Goal: Information Seeking & Learning: Learn about a topic

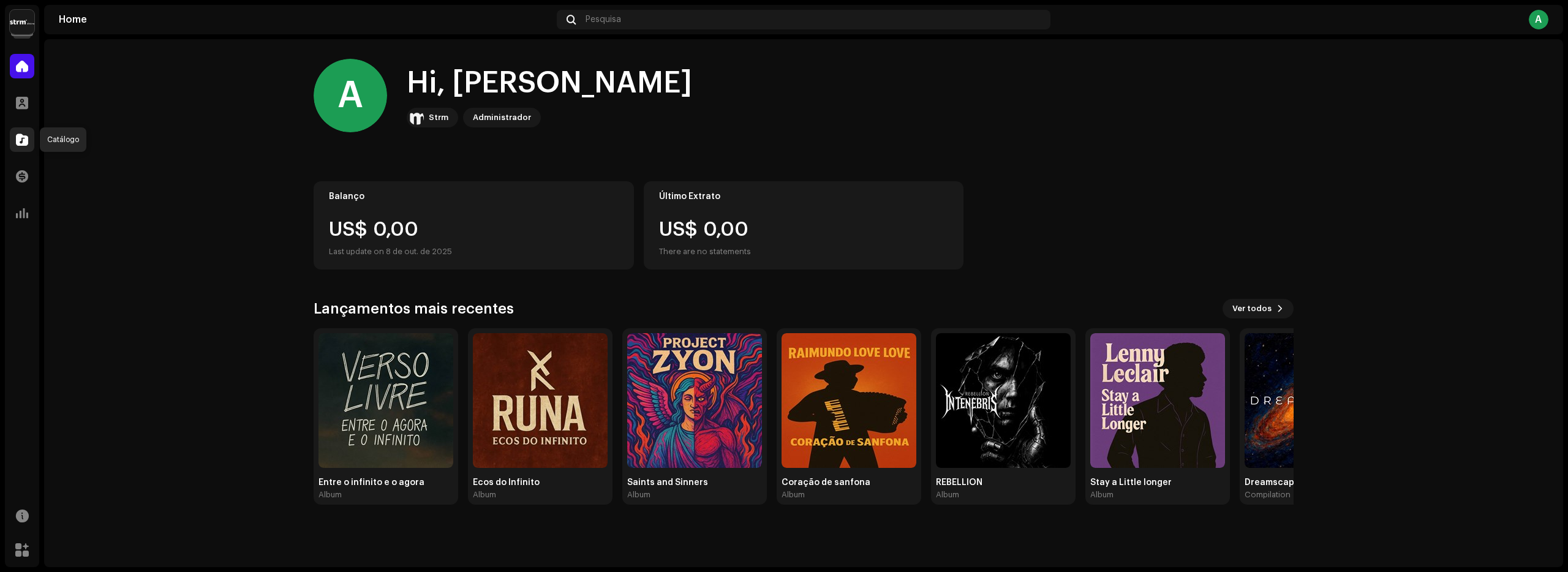
click at [21, 141] on span at bounding box center [22, 140] width 12 height 10
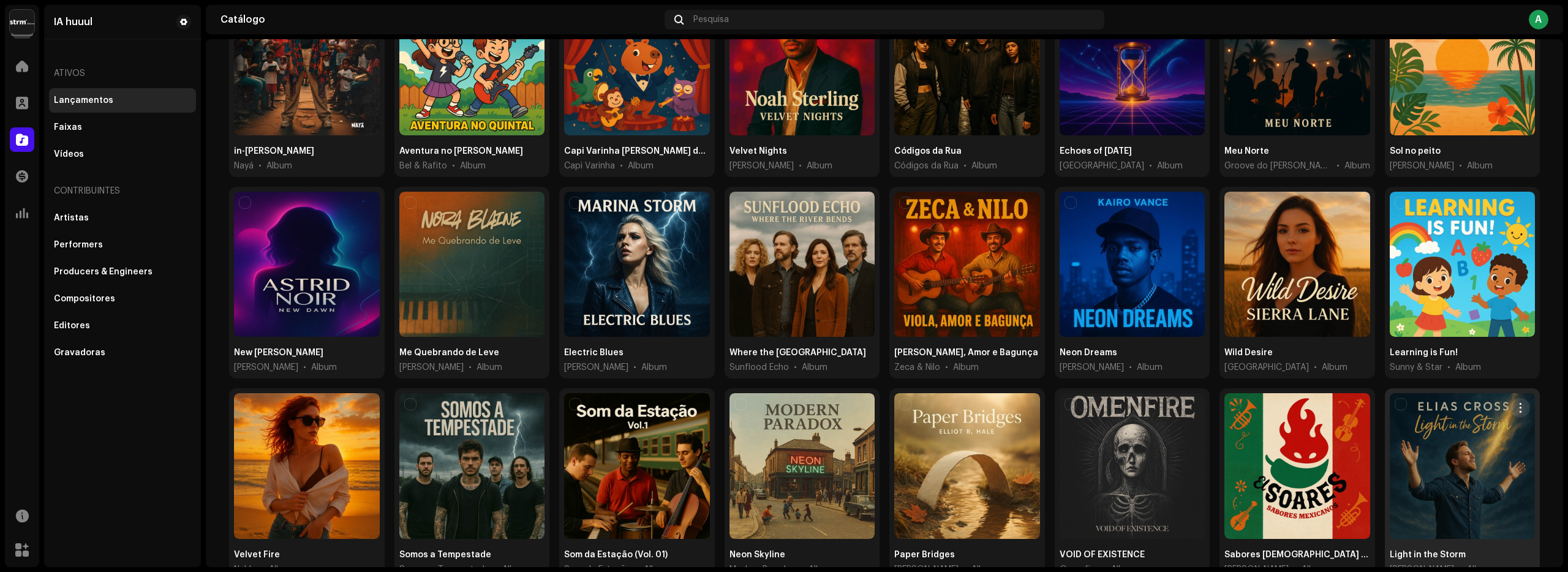
scroll to position [225, 0]
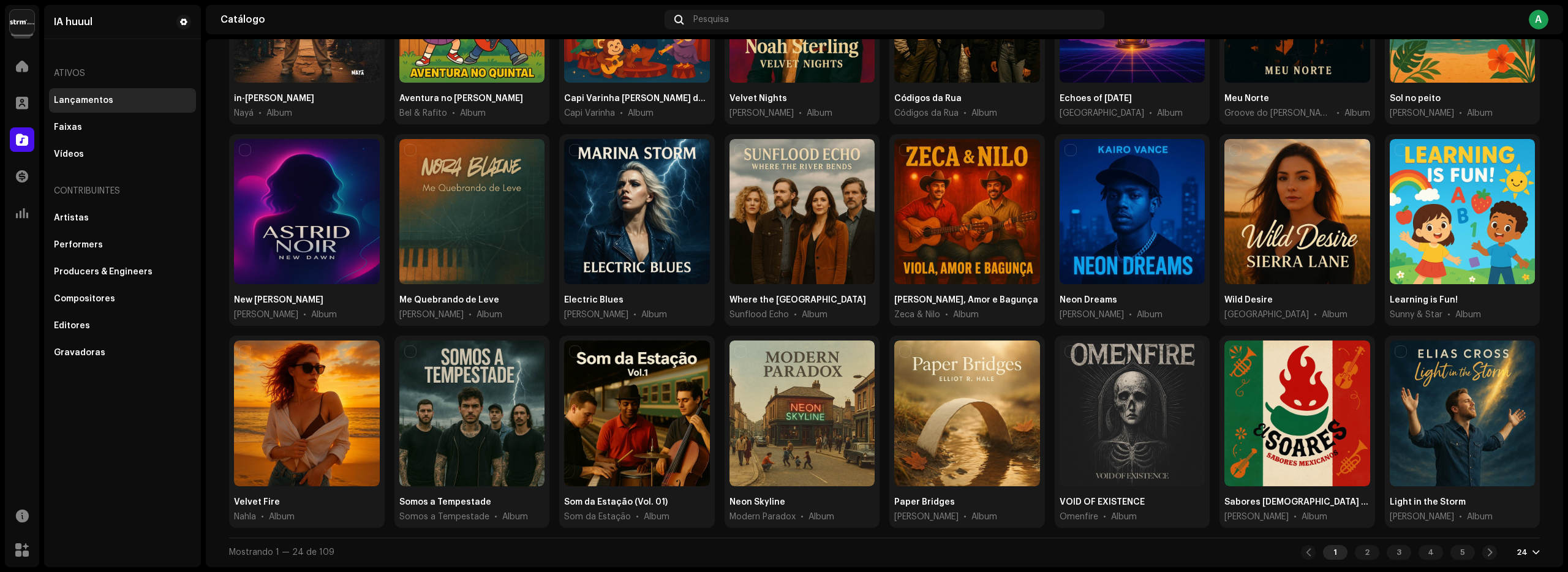
click at [1534, 554] on div at bounding box center [1535, 553] width 7 height 10
click at [1489, 530] on div "72" at bounding box center [1505, 529] width 51 height 25
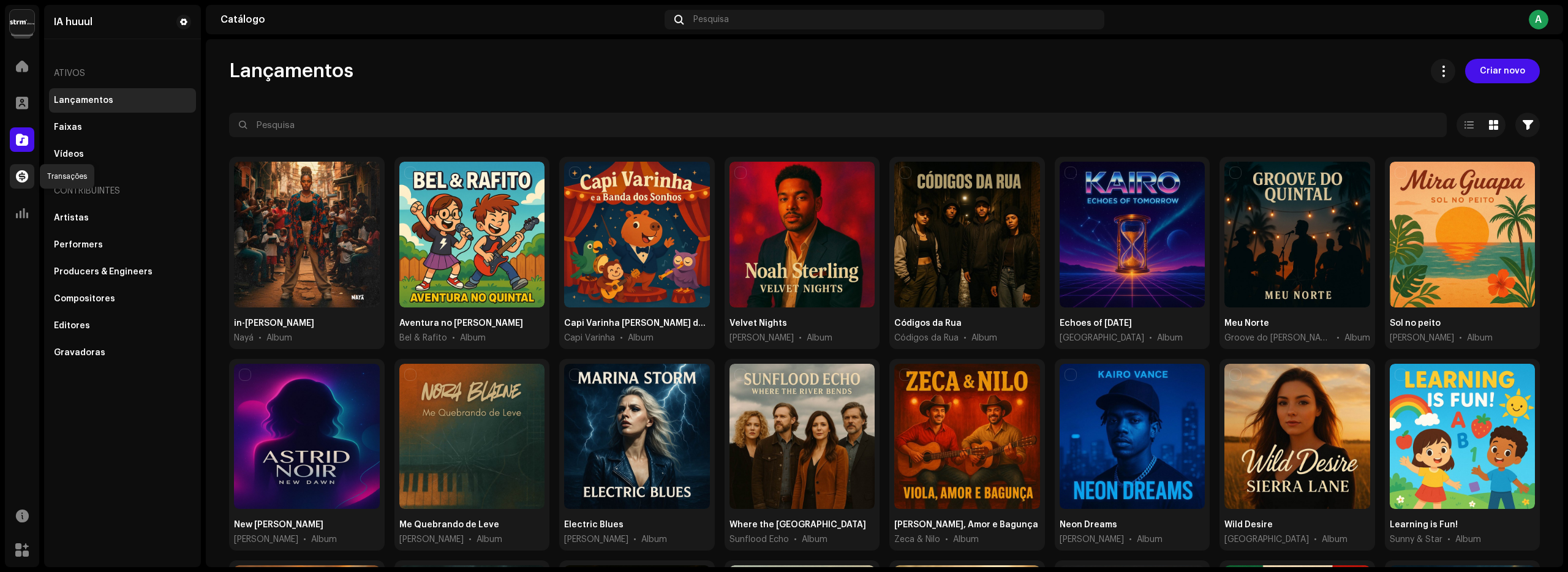
click at [20, 173] on span at bounding box center [22, 176] width 12 height 10
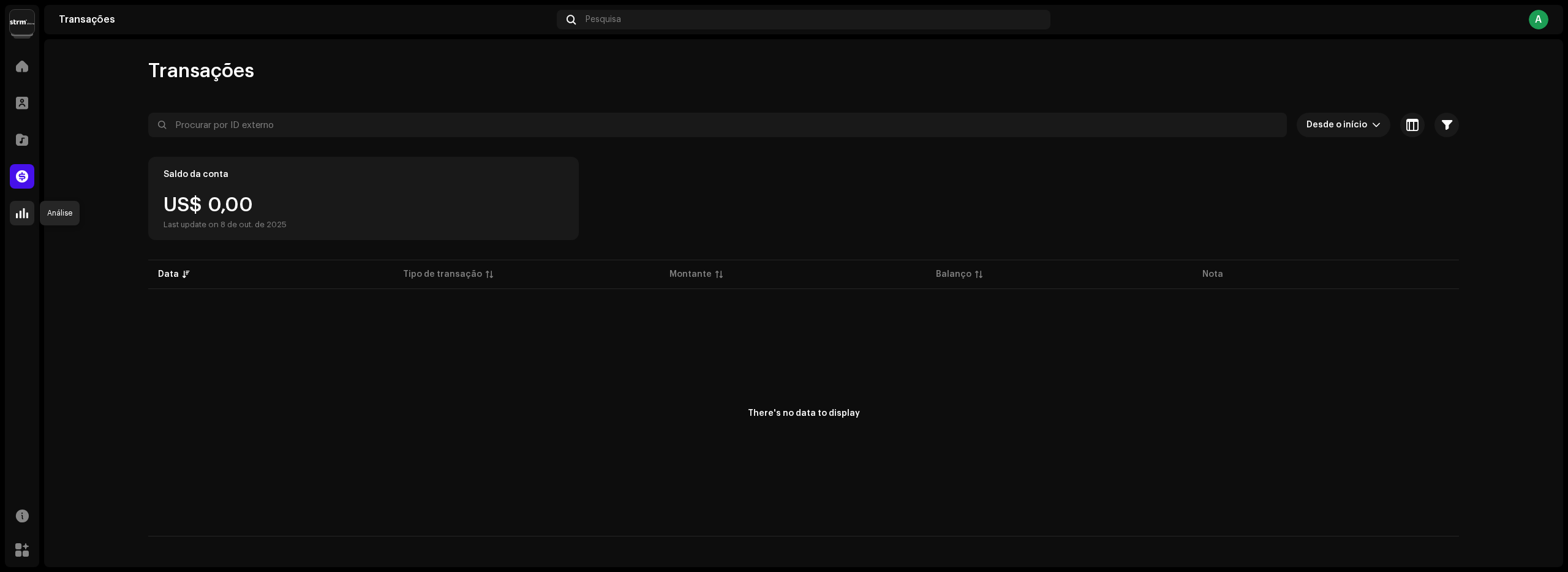
click at [19, 214] on span at bounding box center [22, 213] width 12 height 10
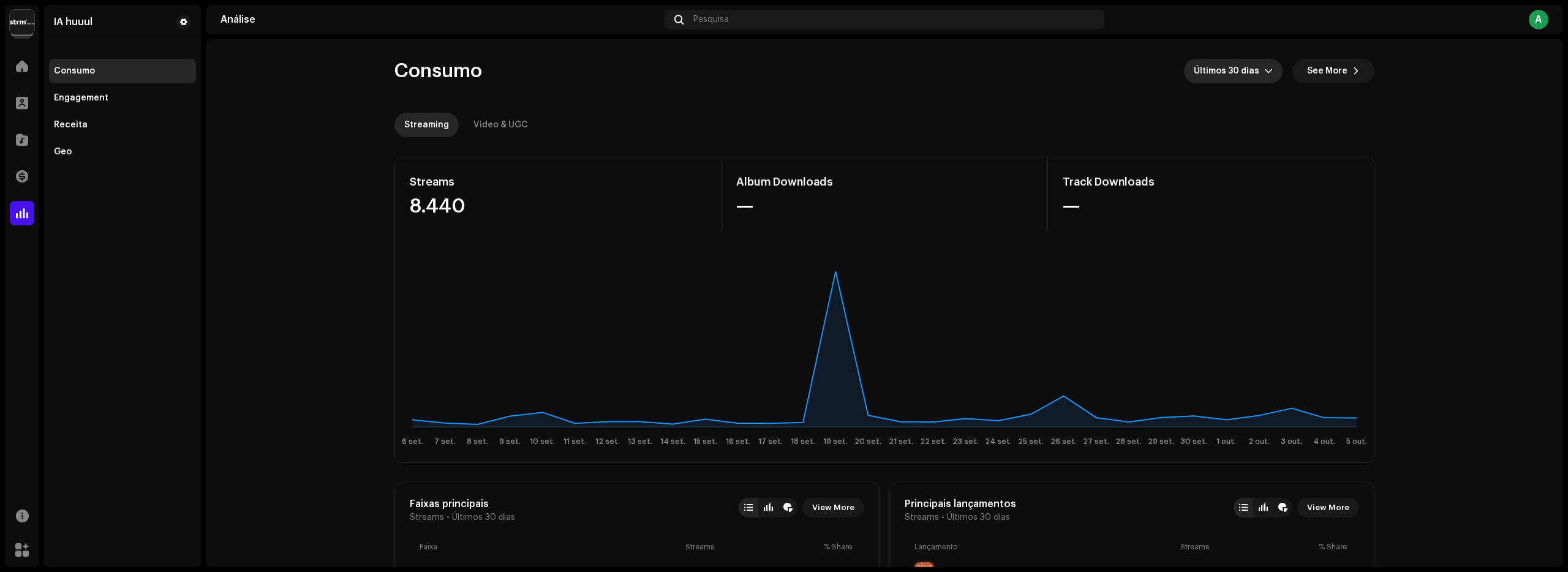
click at [1266, 69] on icon "dropdown trigger" at bounding box center [1268, 71] width 9 height 9
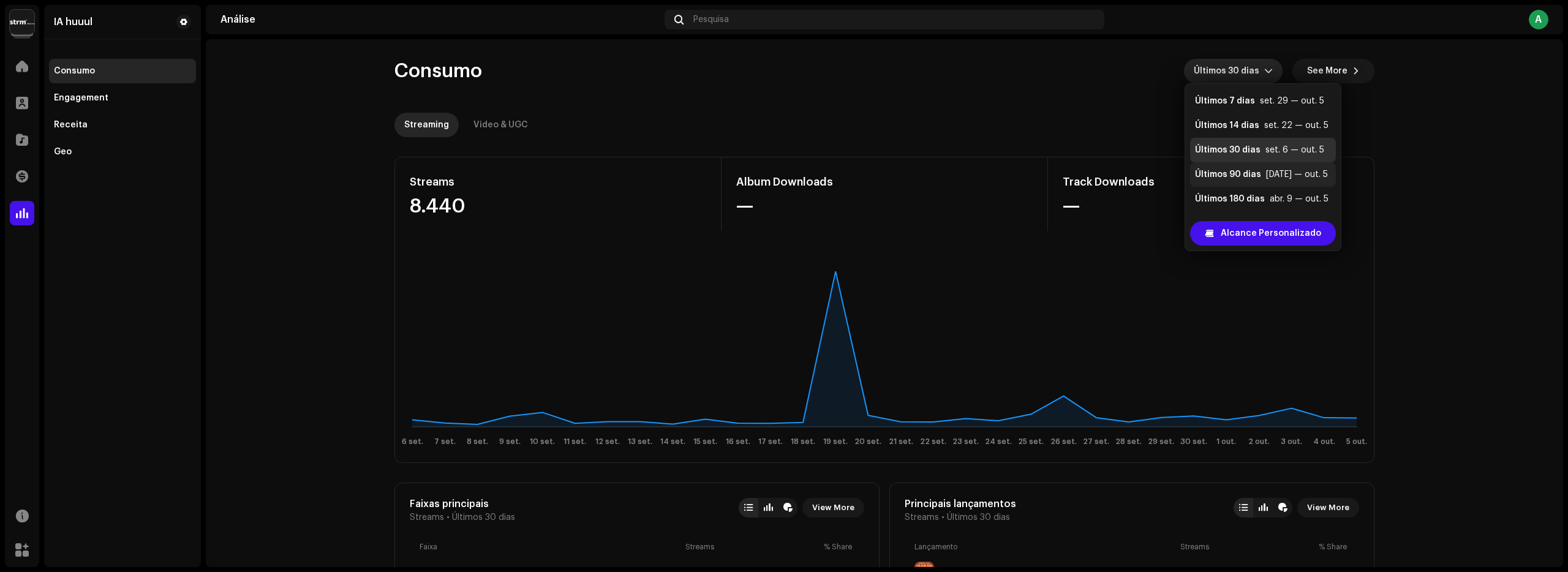
click at [1259, 172] on div "Últimos 90 [PERSON_NAME] [DATE] — out. 5" at bounding box center [1263, 174] width 136 height 12
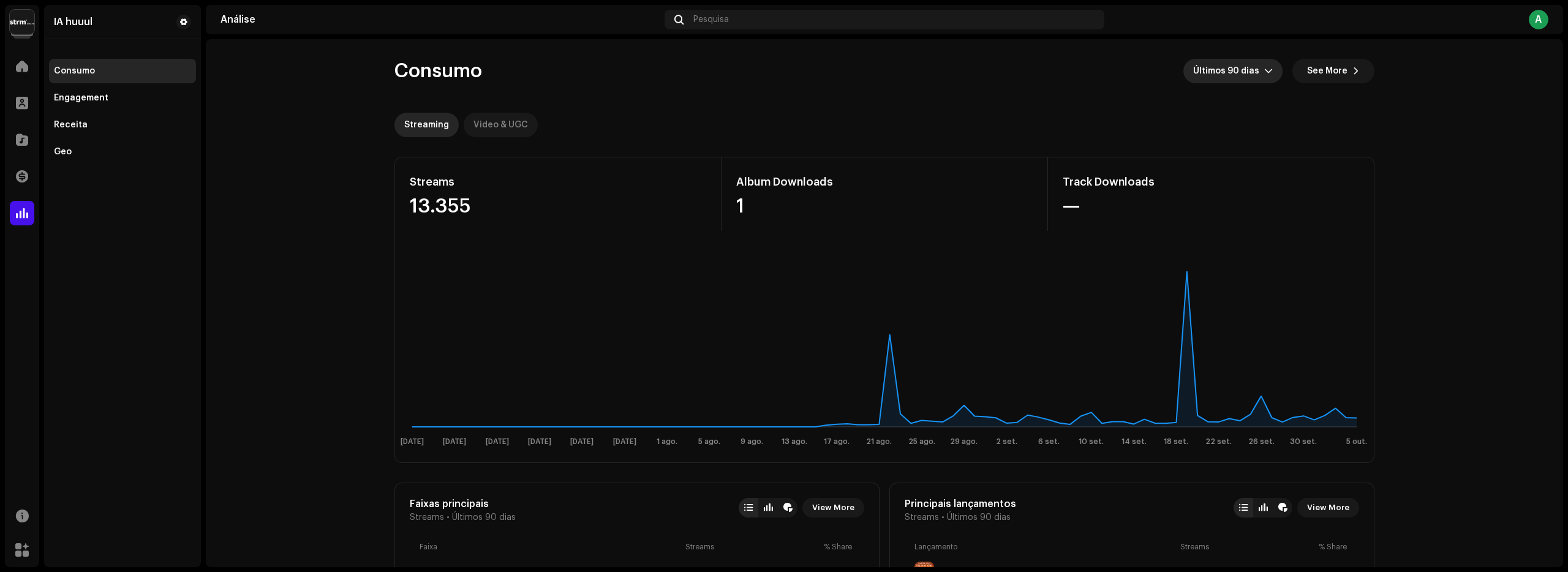
click at [497, 125] on div "Video & UGC" at bounding box center [500, 124] width 55 height 25
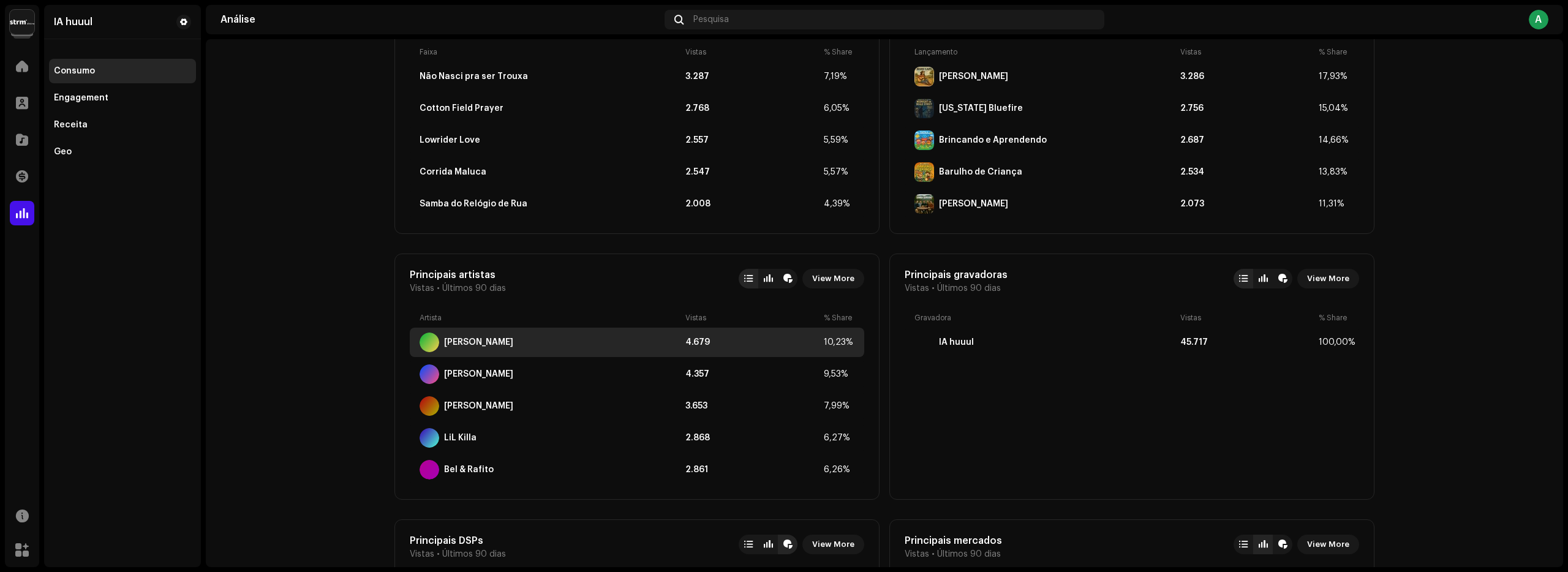
scroll to position [496, 0]
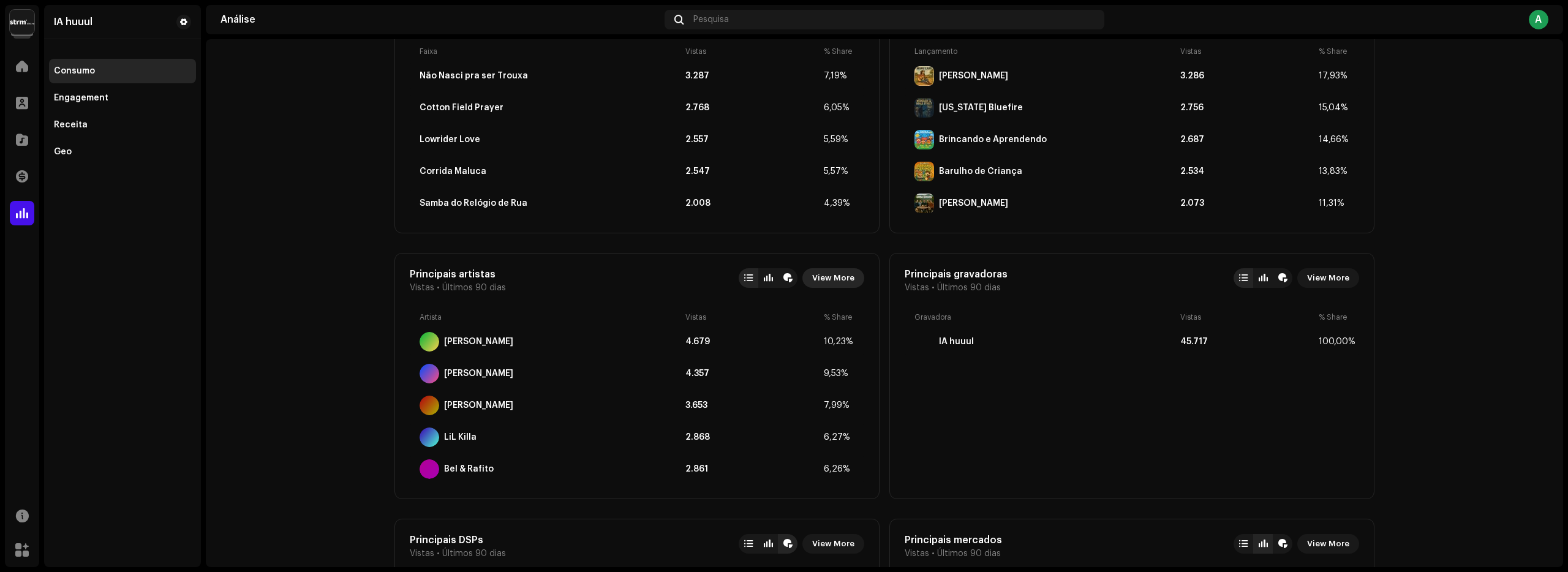
click at [822, 278] on span "View More" at bounding box center [833, 278] width 43 height 25
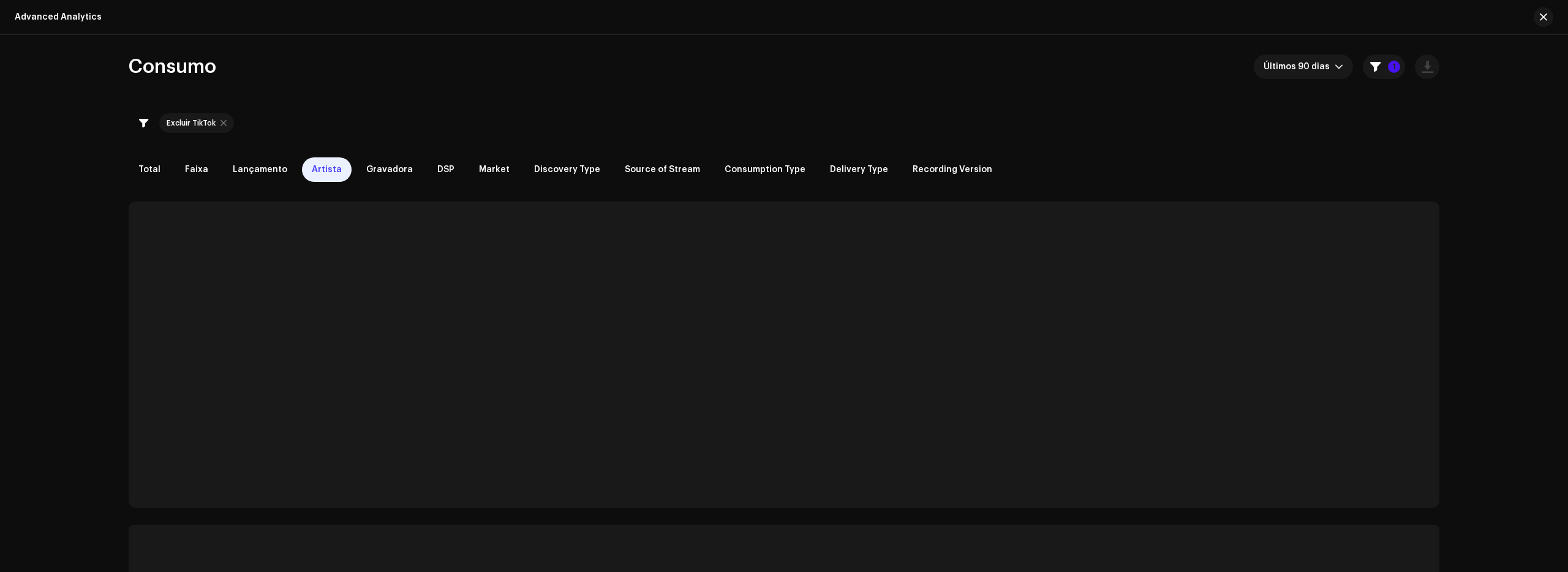
checkbox input "true"
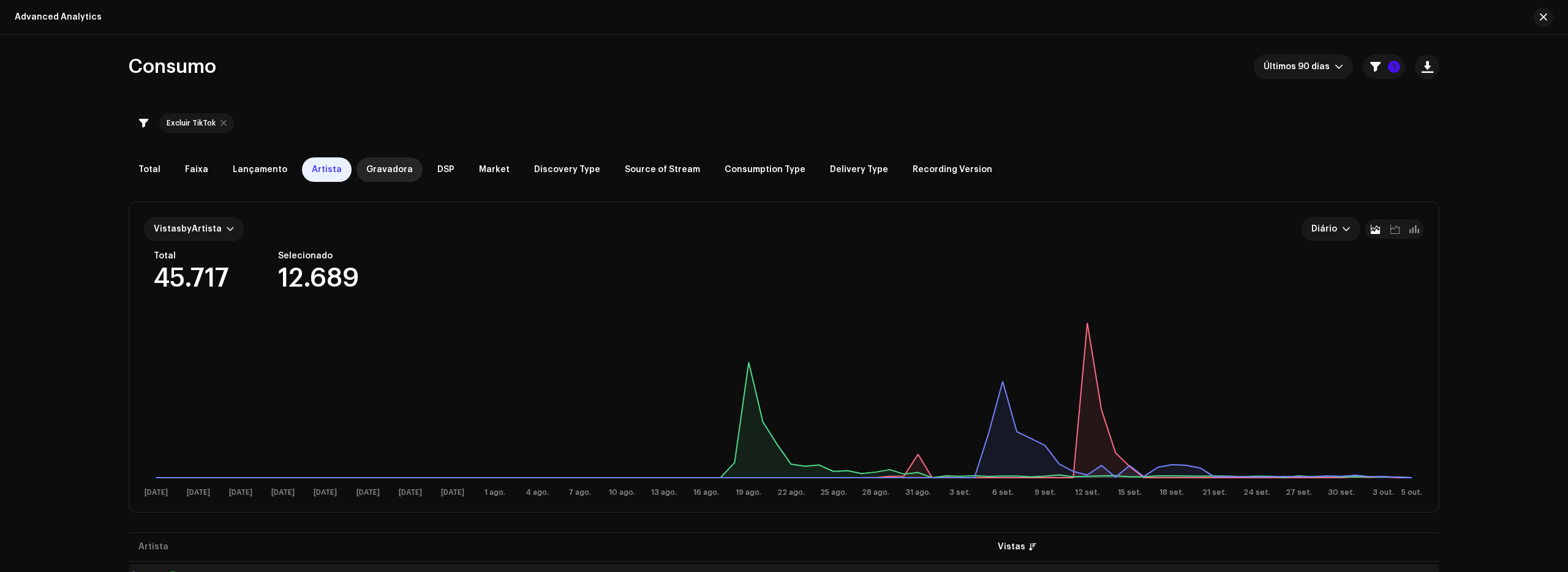
click at [372, 170] on span "Gravadora" at bounding box center [390, 169] width 47 height 10
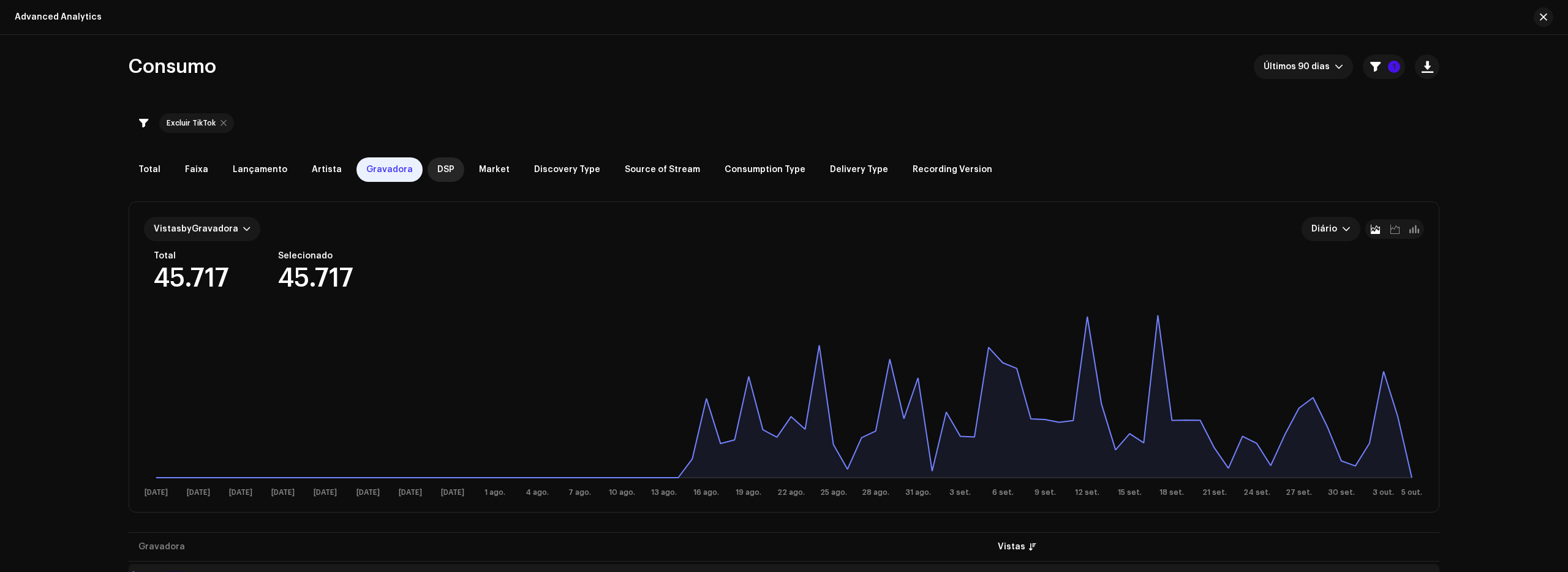
click at [437, 169] on span "DSP" at bounding box center [445, 169] width 17 height 10
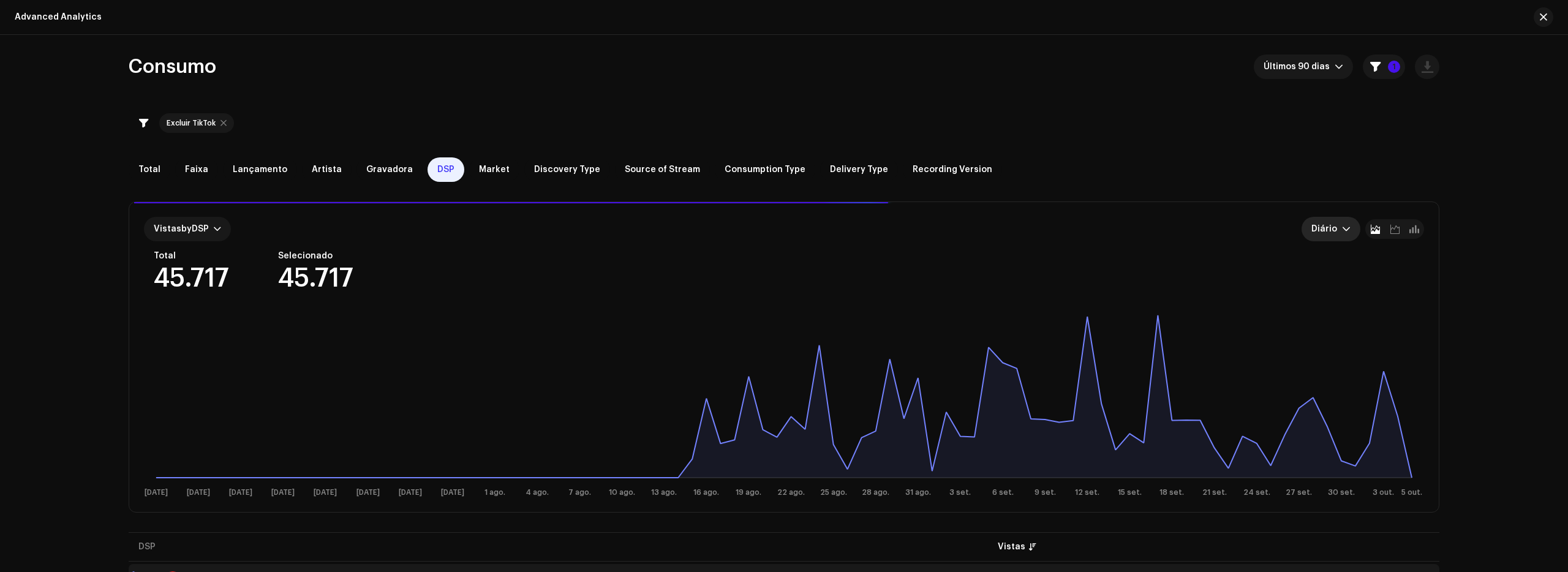
click at [1343, 228] on icon "dropdown trigger" at bounding box center [1346, 229] width 9 height 9
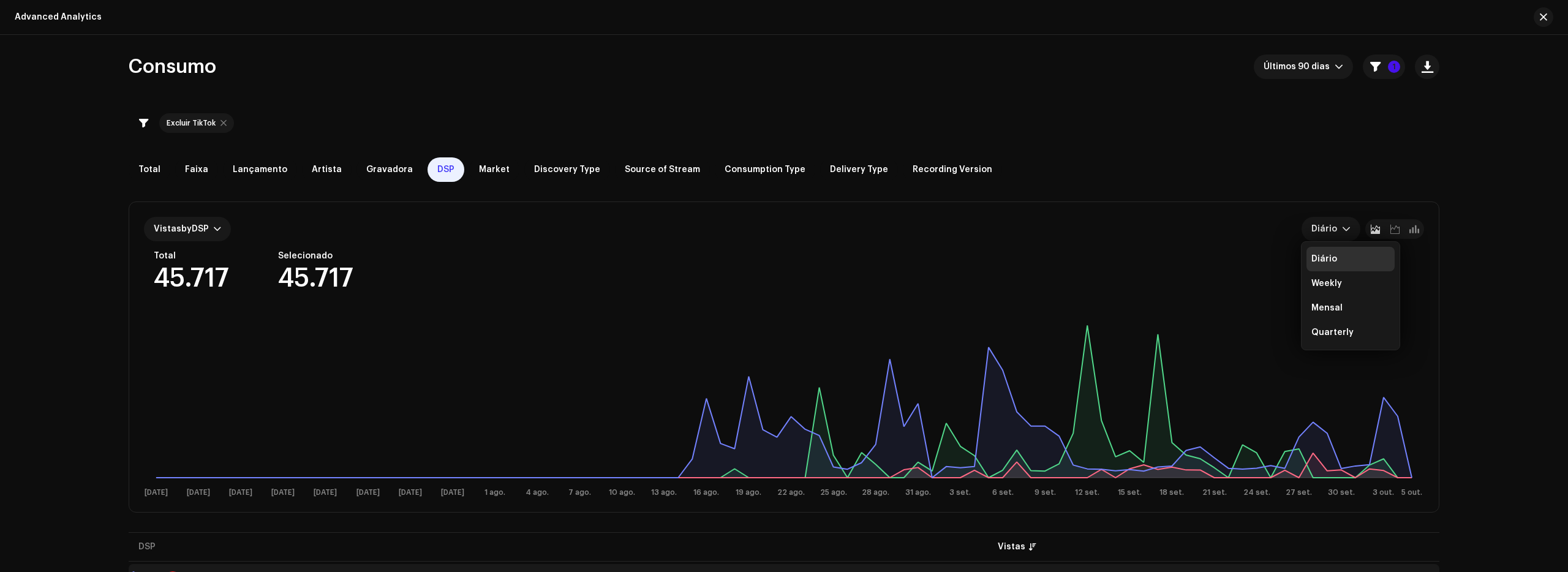
click at [1218, 165] on div "Total Faixa Lançamento Artista Gravadora DSP Market Discovery Type Source of St…" at bounding box center [784, 169] width 1311 height 25
click at [324, 167] on span "Artista" at bounding box center [326, 169] width 30 height 10
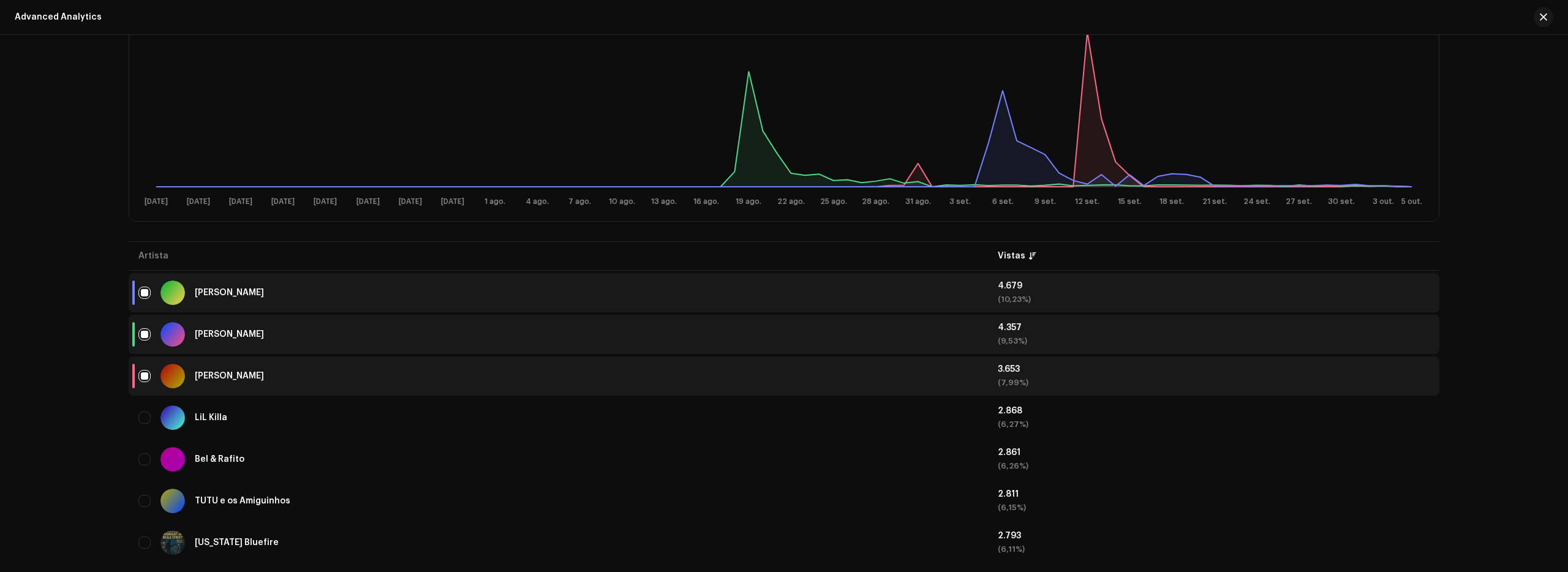
scroll to position [310, 0]
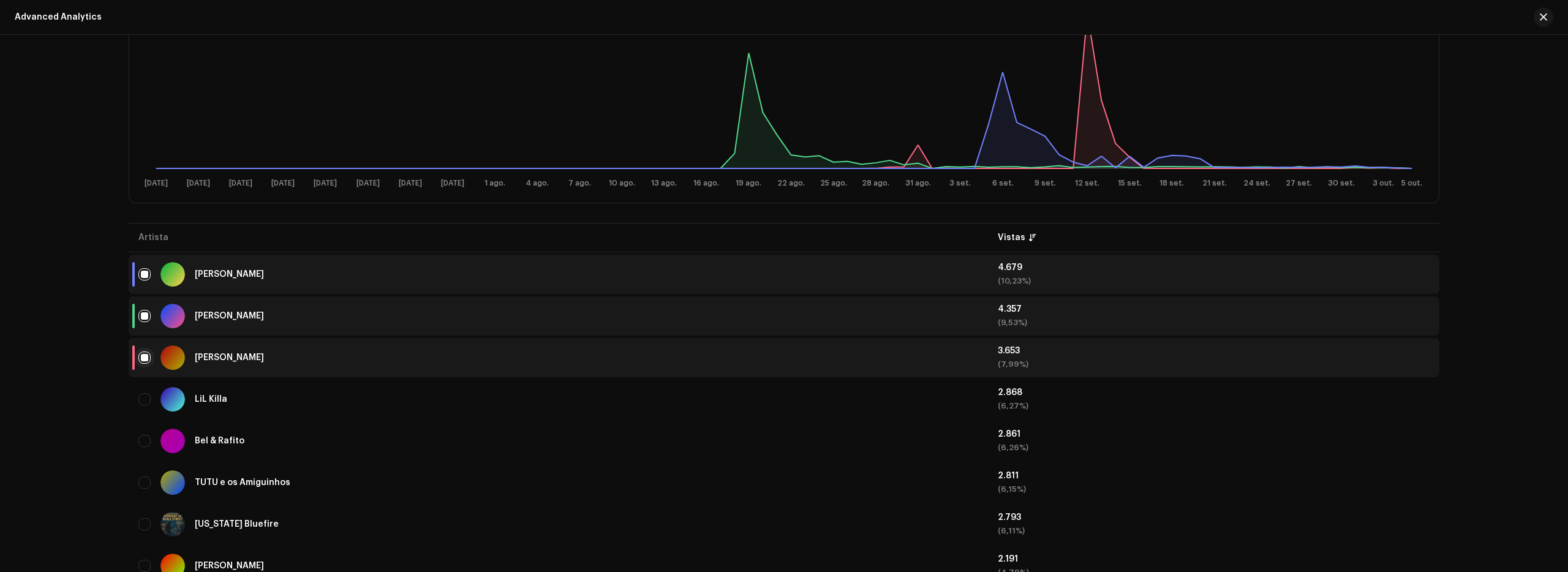
click at [143, 359] on input "checkbox" at bounding box center [144, 357] width 12 height 12
checkbox input "false"
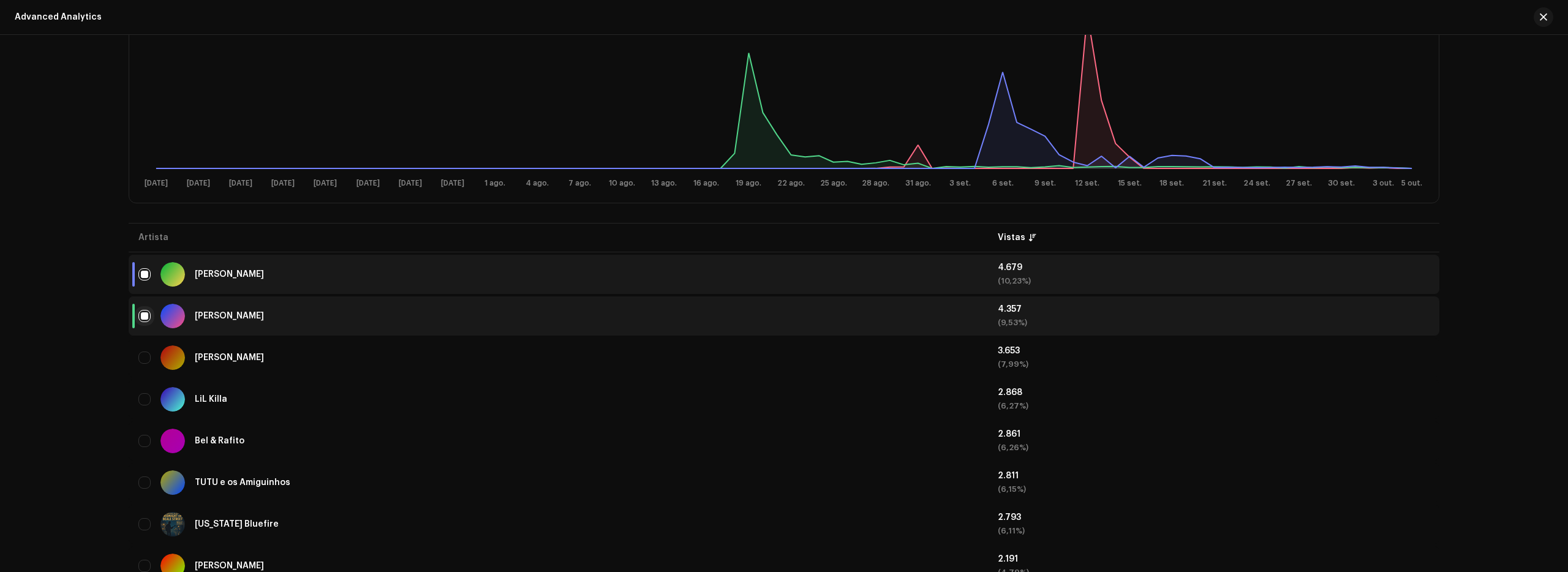
click at [143, 318] on input "Row Selected" at bounding box center [144, 315] width 12 height 12
checkbox input "false"
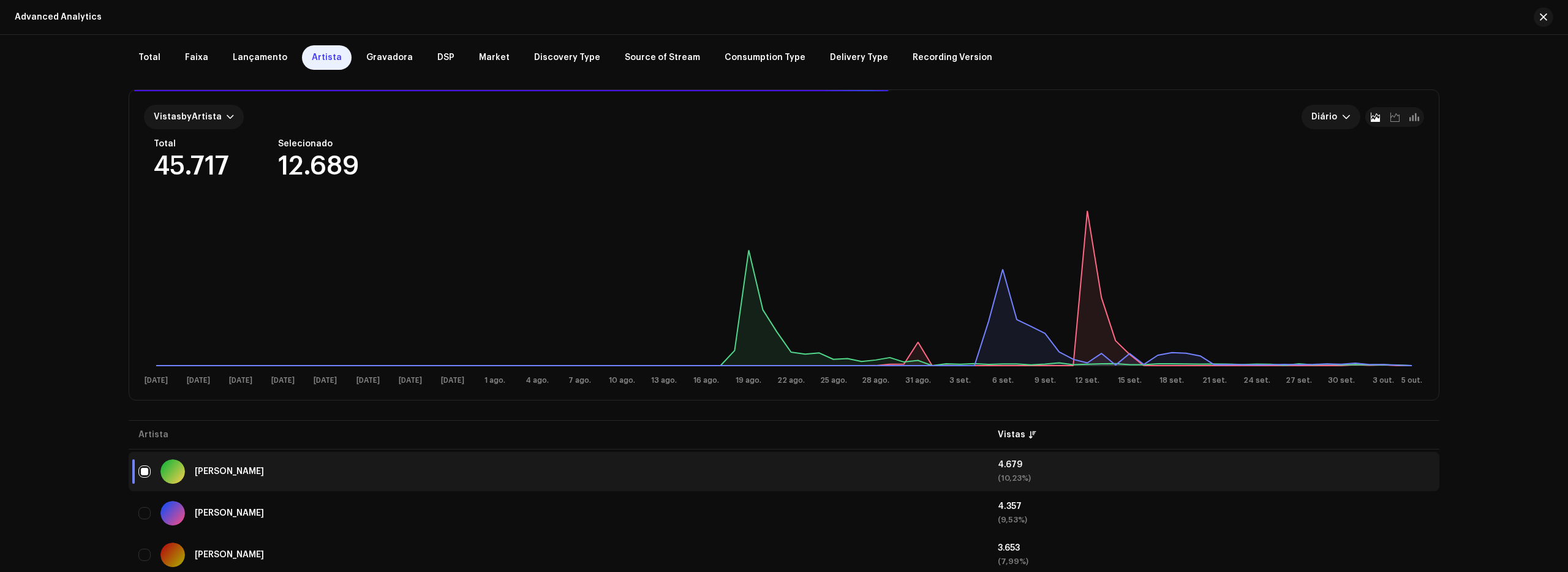
scroll to position [116, 0]
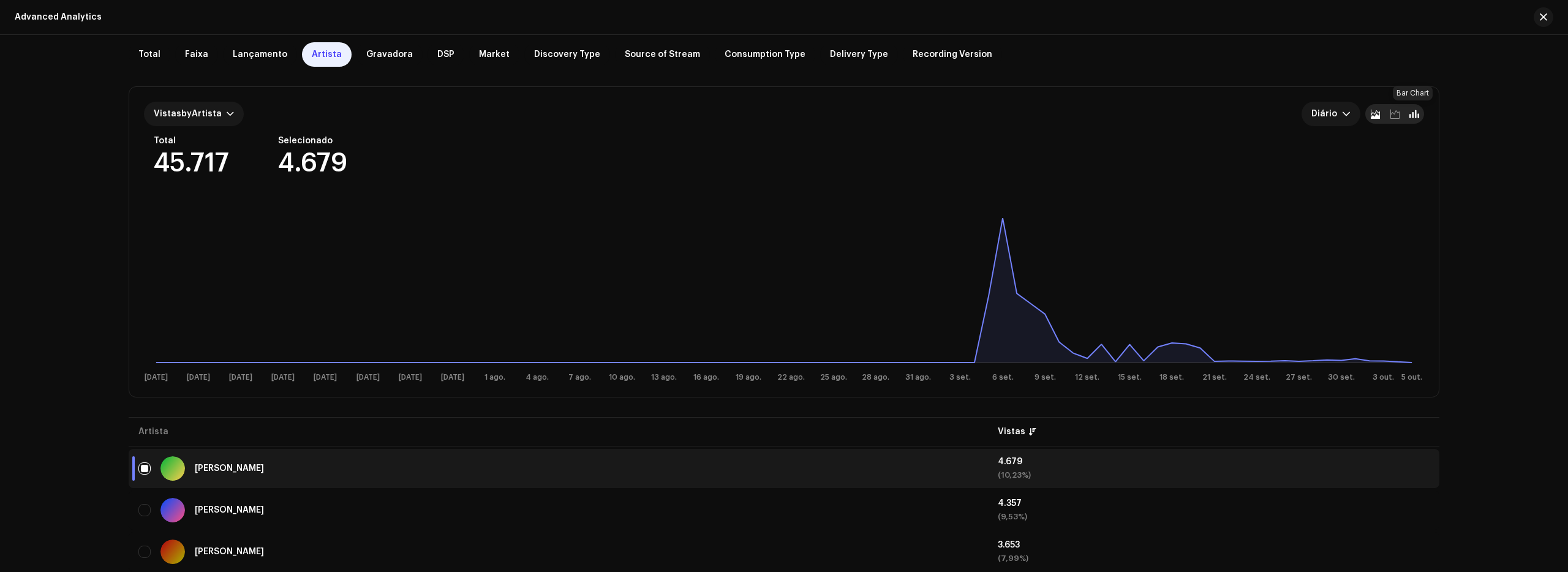
click at [1415, 116] on span at bounding box center [1414, 114] width 10 height 10
